Goal: Browse casually

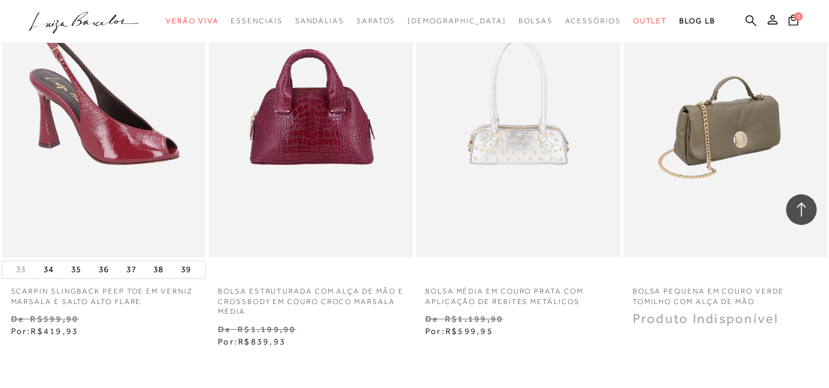
scroll to position [2208, 0]
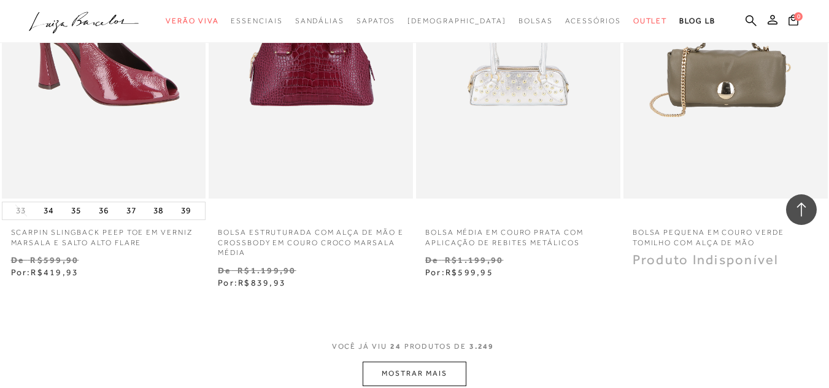
click at [410, 362] on button "MOSTRAR MAIS" at bounding box center [413, 374] width 103 height 24
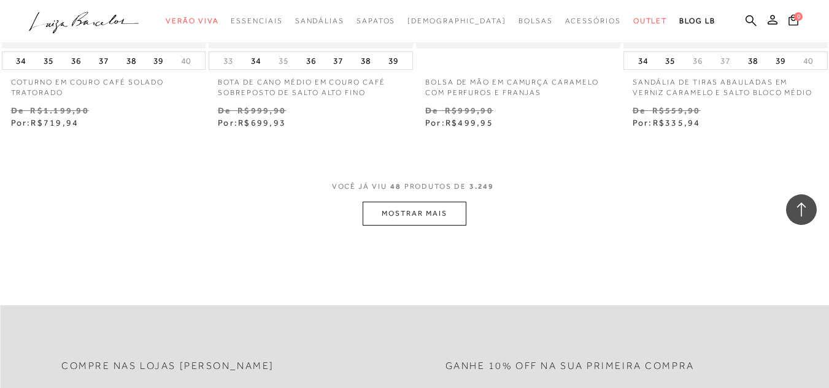
scroll to position [4784, 0]
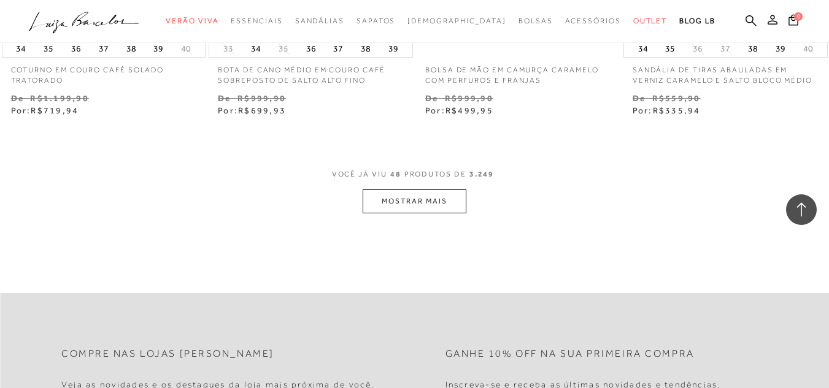
click at [414, 190] on button "MOSTRAR MAIS" at bounding box center [413, 202] width 103 height 24
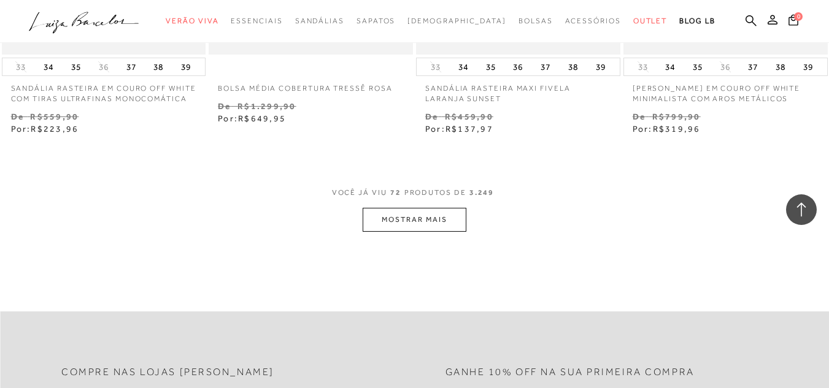
scroll to position [7176, 0]
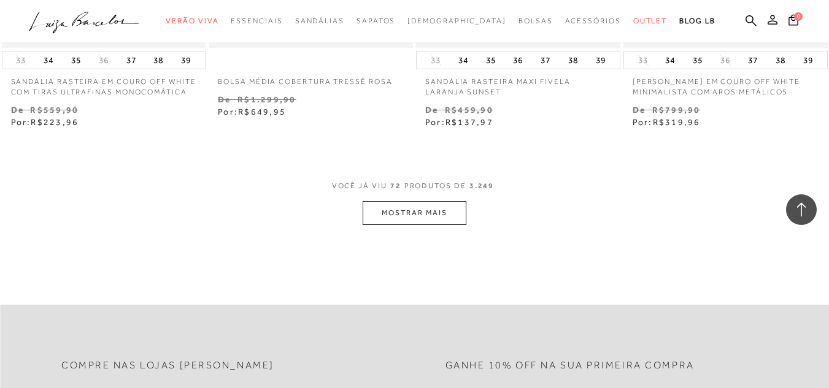
click at [413, 207] on button "MOSTRAR MAIS" at bounding box center [413, 213] width 103 height 24
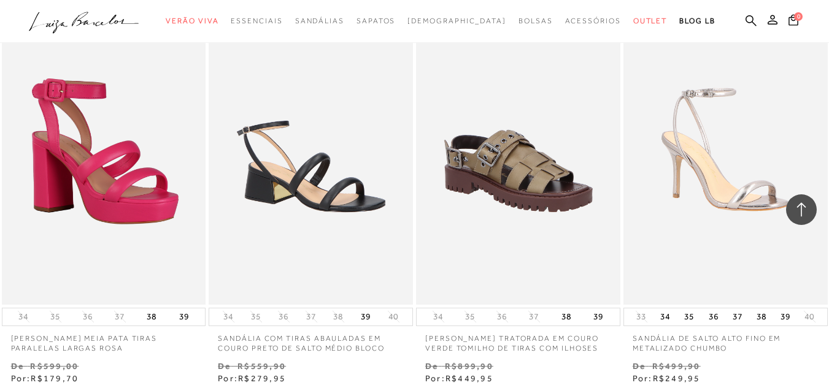
scroll to position [9568, 0]
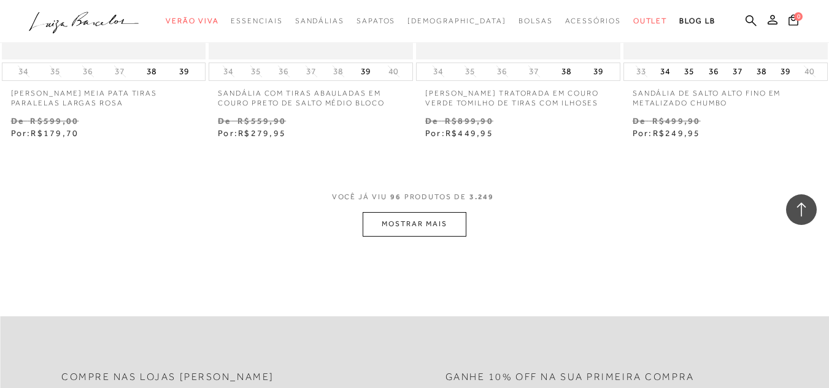
click at [452, 215] on button "MOSTRAR MAIS" at bounding box center [413, 224] width 103 height 24
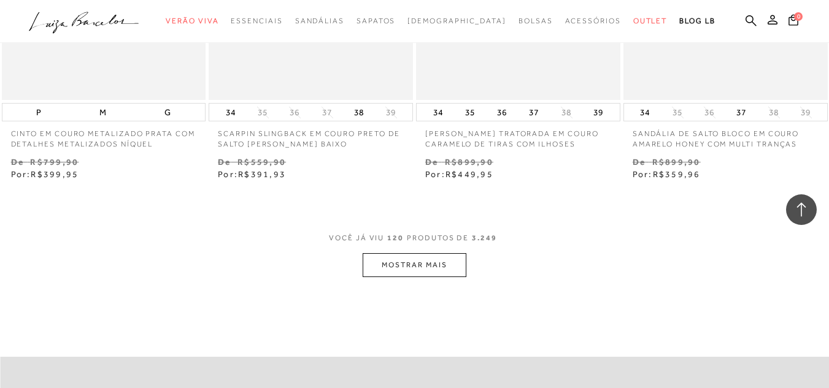
scroll to position [11960, 0]
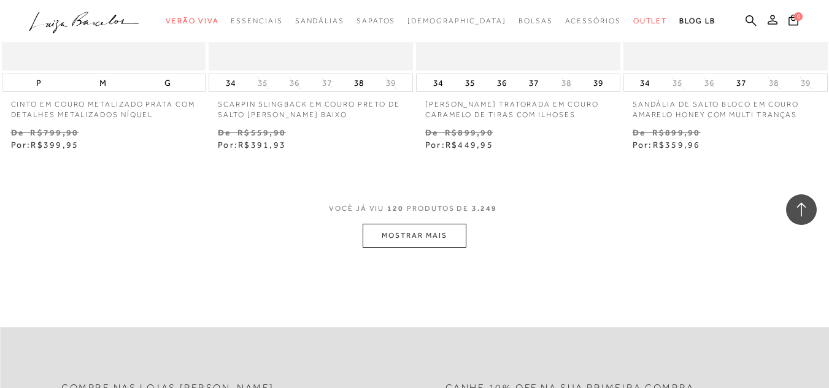
click at [422, 226] on button "MOSTRAR MAIS" at bounding box center [413, 236] width 103 height 24
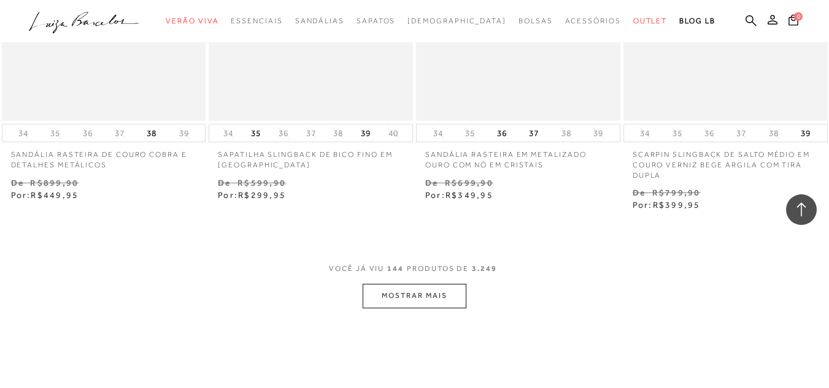
scroll to position [14323, 0]
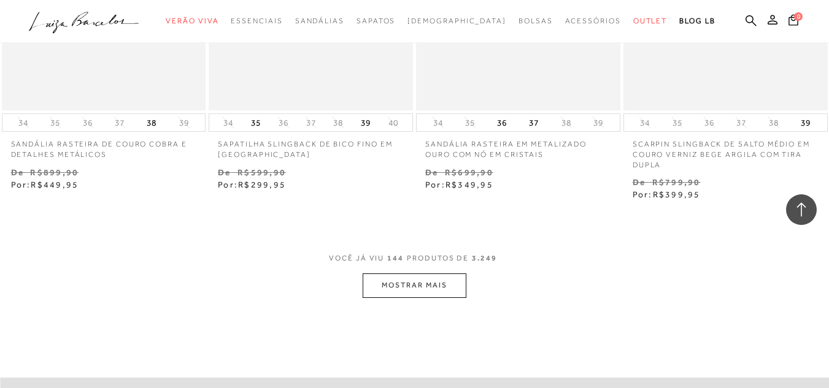
click at [474, 266] on div "VOCÊ JÁ VIU 144 PRODUTOS DE 3.249 MOSTRAR MAIS" at bounding box center [414, 274] width 829 height 46
click at [473, 267] on div "VOCÊ JÁ VIU 144 PRODUTOS DE 3.249 MOSTRAR MAIS" at bounding box center [414, 274] width 829 height 46
click at [461, 274] on button "MOSTRAR MAIS" at bounding box center [413, 286] width 103 height 24
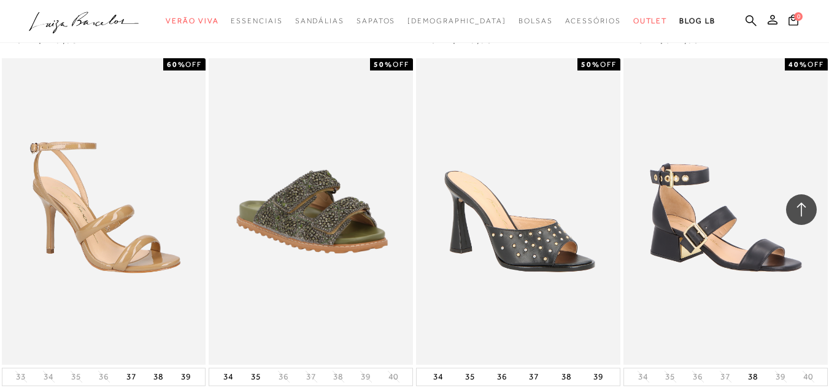
scroll to position [16777, 0]
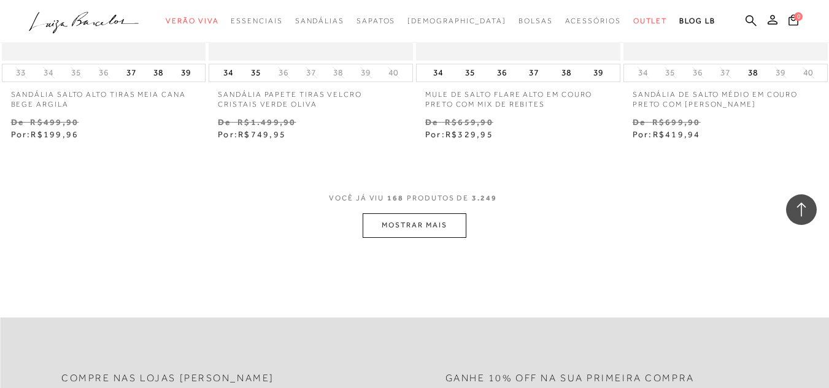
click at [429, 217] on button "MOSTRAR MAIS" at bounding box center [413, 225] width 103 height 24
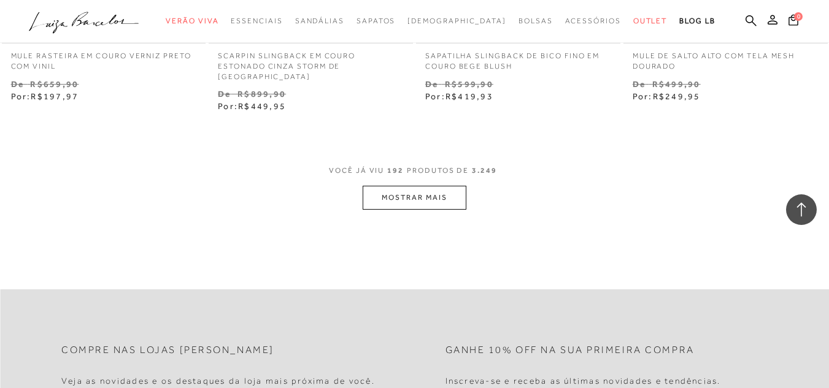
scroll to position [19230, 0]
click at [412, 185] on button "MOSTRAR MAIS" at bounding box center [413, 197] width 103 height 24
